Goal: Use online tool/utility: Utilize a website feature to perform a specific function

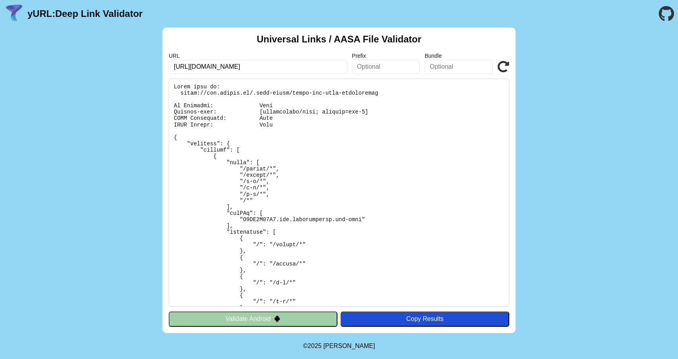
click at [502, 64] on icon at bounding box center [504, 67] width 12 height 12
drag, startPoint x: 233, startPoint y: 66, endPoint x: 195, endPoint y: 68, distance: 38.1
click at [195, 68] on input "https://api.whoapp.us/" at bounding box center [258, 67] width 179 height 14
type input "[URL]"
click button "Validate" at bounding box center [0, 0] width 0 height 0
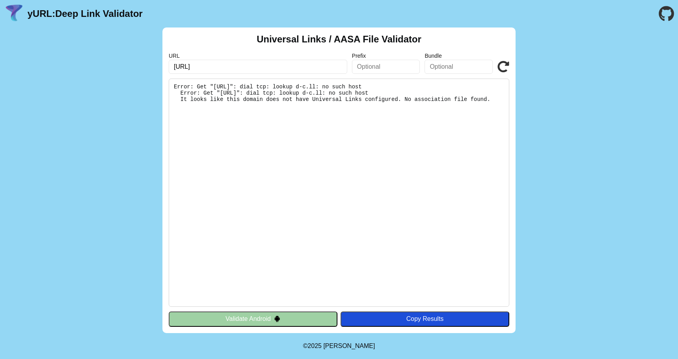
click at [204, 67] on input "[URL]" at bounding box center [258, 67] width 179 height 14
type input "[URL][DOMAIN_NAME]"
click button "Validate" at bounding box center [0, 0] width 0 height 0
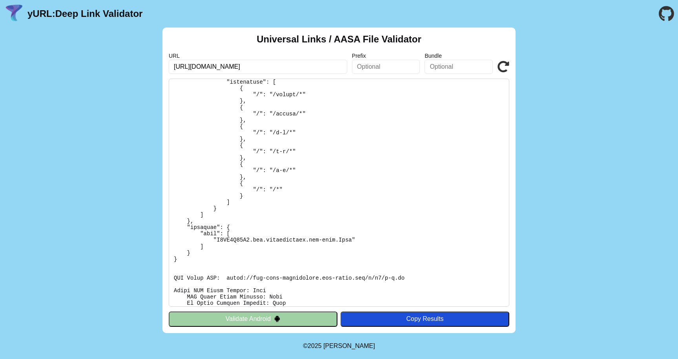
scroll to position [263, 0]
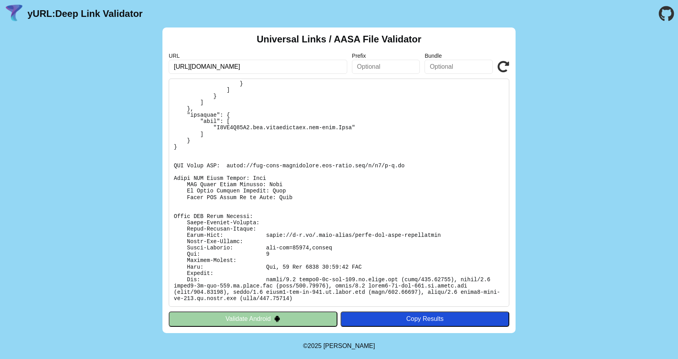
click at [303, 164] on pre at bounding box center [339, 193] width 341 height 228
copy pre "association"
